Goal: Check status: Check status

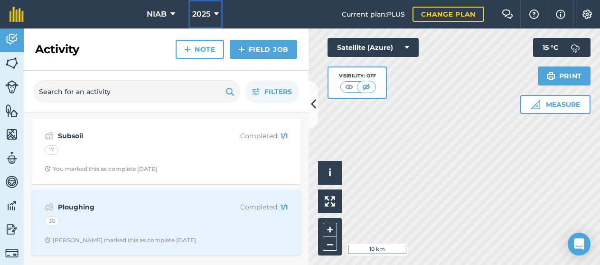
click at [215, 14] on icon at bounding box center [216, 14] width 5 height 11
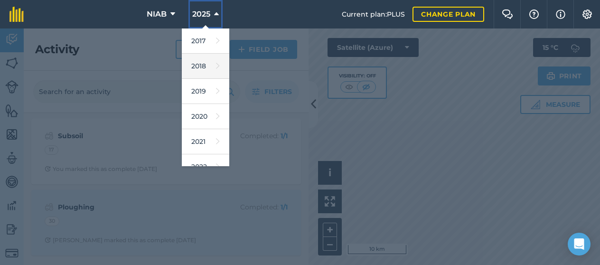
scroll to position [137, 0]
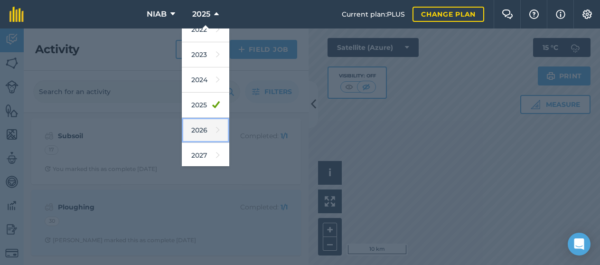
click at [197, 128] on link "2026" at bounding box center [205, 130] width 47 height 25
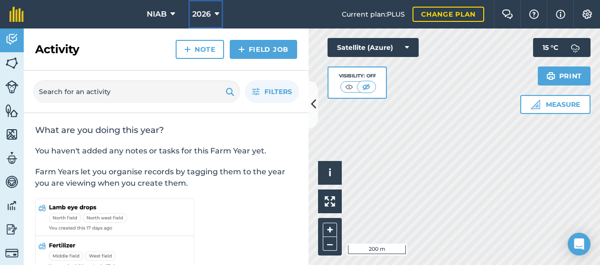
click at [216, 14] on icon at bounding box center [216, 14] width 5 height 11
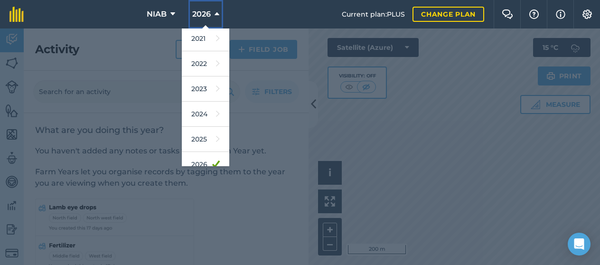
scroll to position [105, 0]
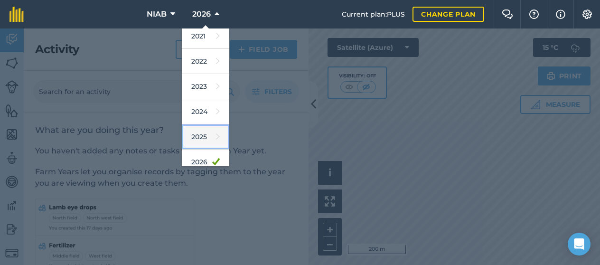
click at [200, 133] on link "2025" at bounding box center [205, 136] width 47 height 25
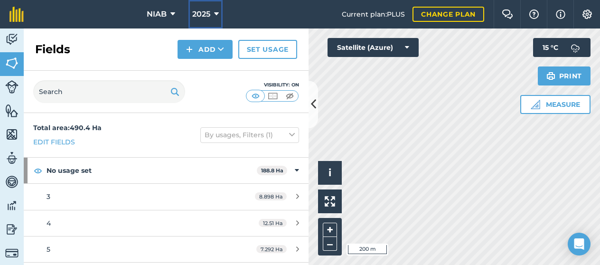
click at [217, 15] on icon at bounding box center [216, 14] width 5 height 11
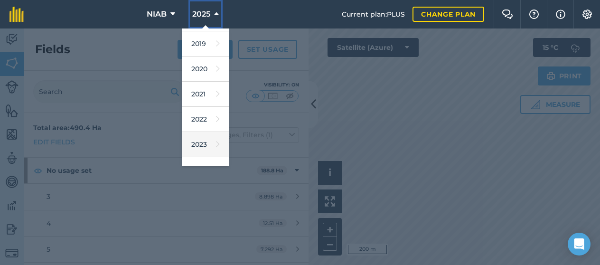
scroll to position [95, 0]
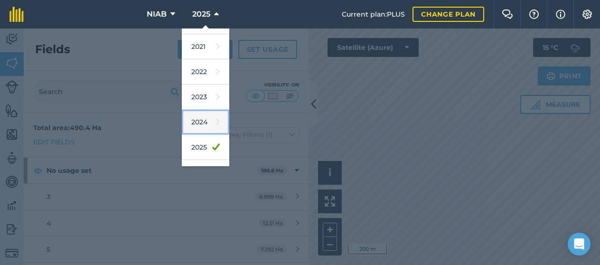
click at [195, 122] on link "2024" at bounding box center [205, 122] width 47 height 25
